Goal: Task Accomplishment & Management: Manage account settings

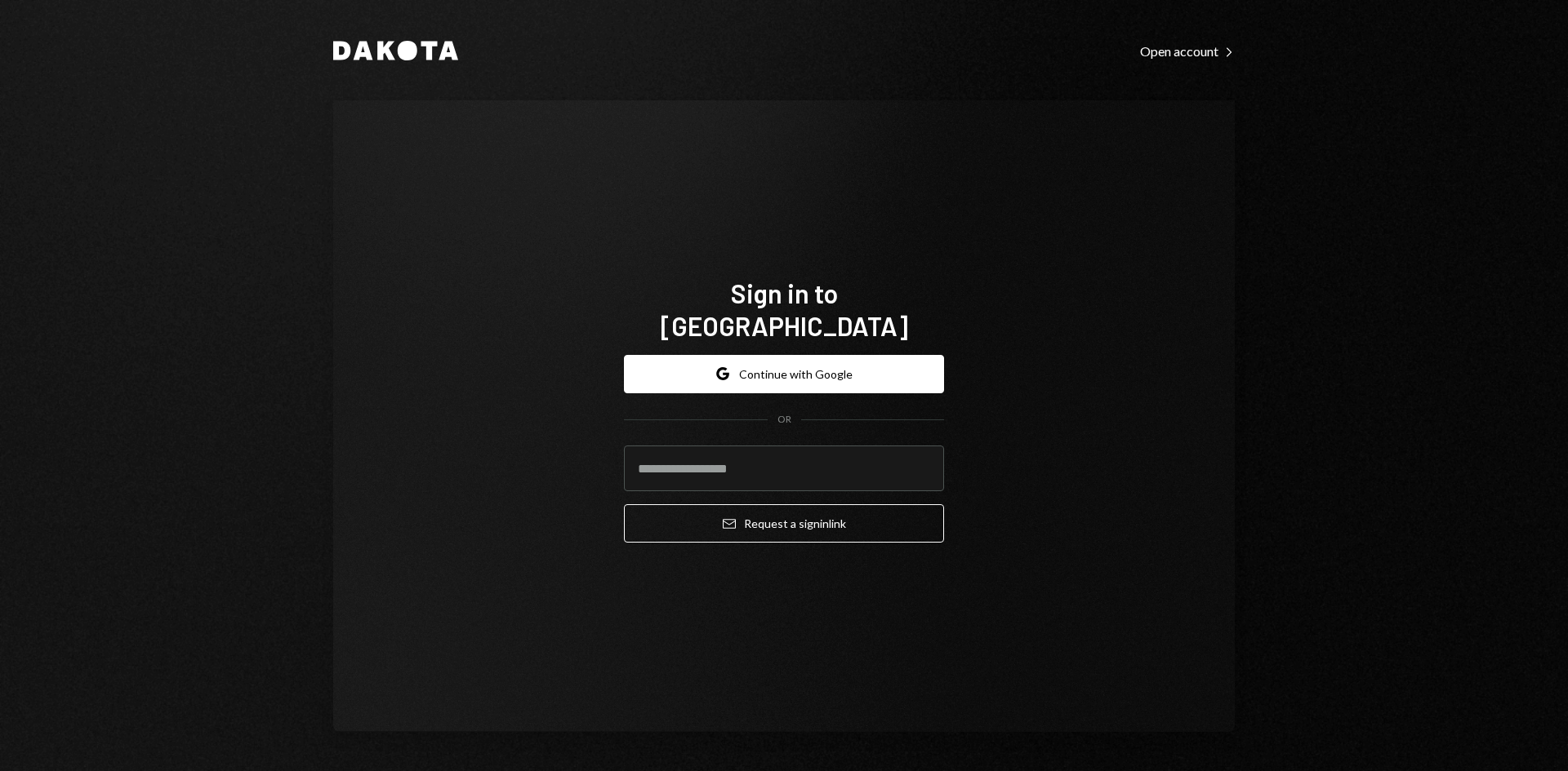
click at [0, 771] on com-1password-button at bounding box center [0, 771] width 0 height 0
click at [777, 454] on input "email" at bounding box center [783, 468] width 320 height 46
type input "**********"
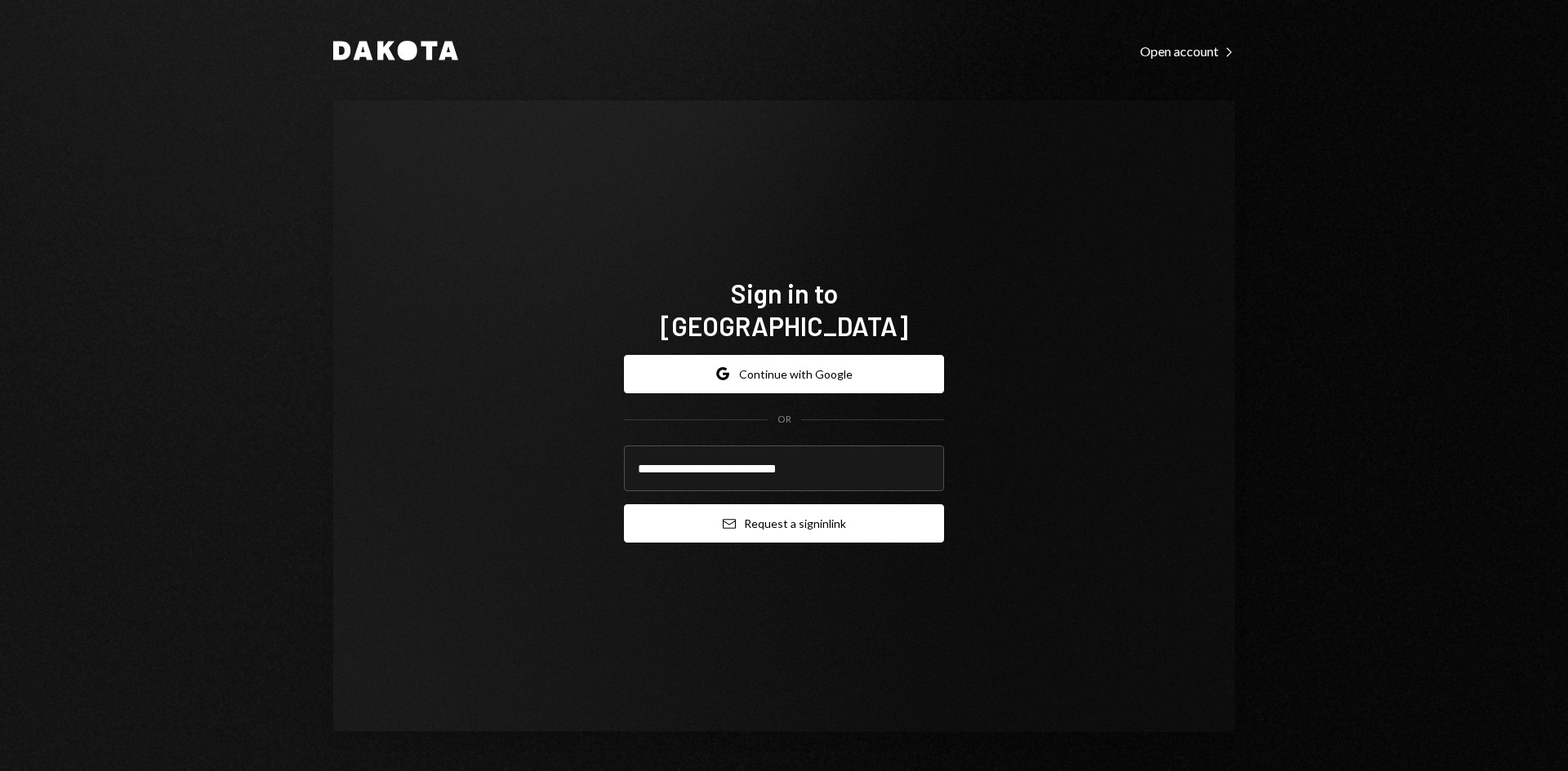
click at [764, 515] on button "Email Request a sign in link" at bounding box center [783, 523] width 320 height 38
